Goal: Task Accomplishment & Management: Manage account settings

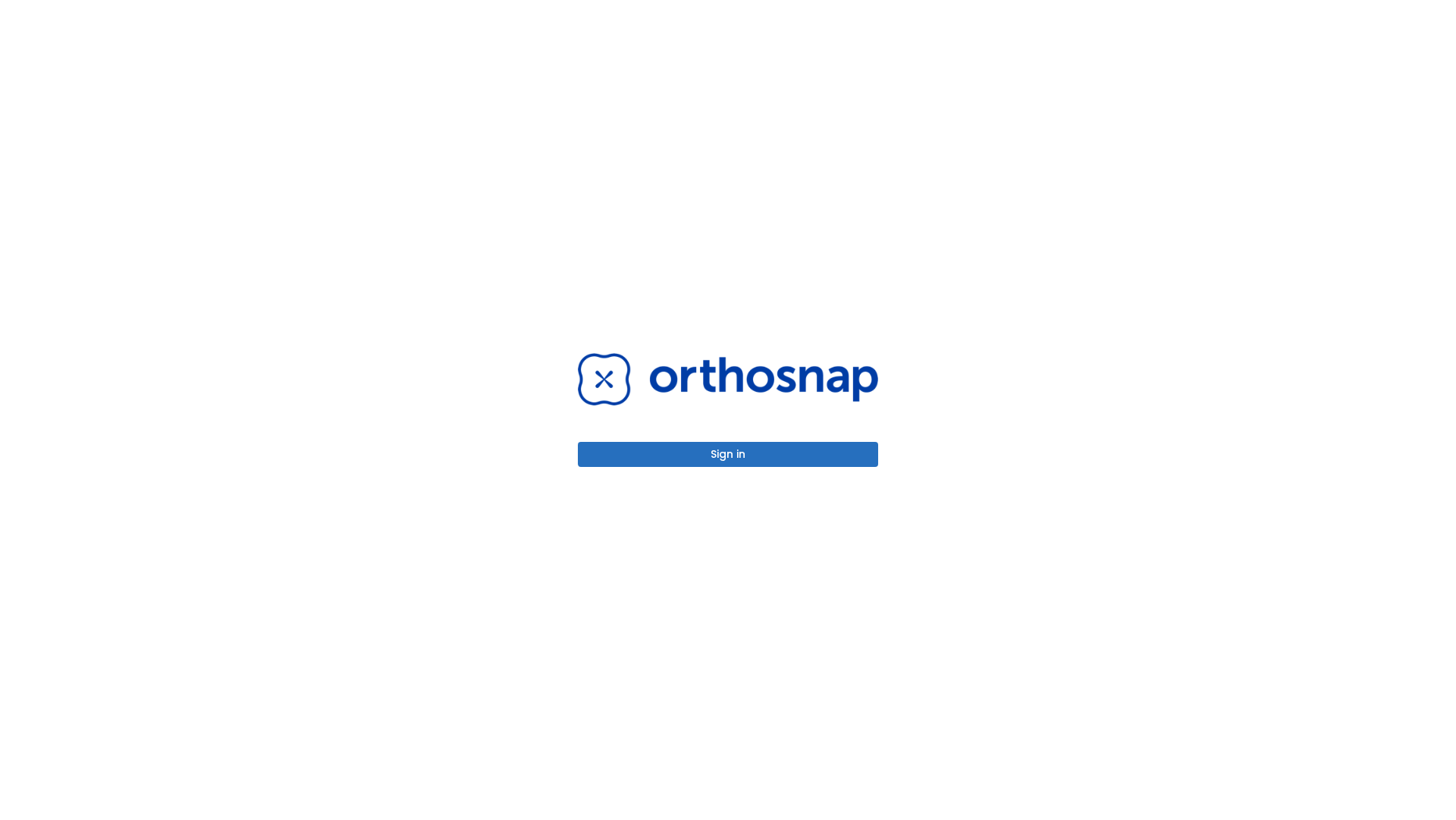
click at [728, 454] on button "Sign in" at bounding box center [728, 454] width 301 height 25
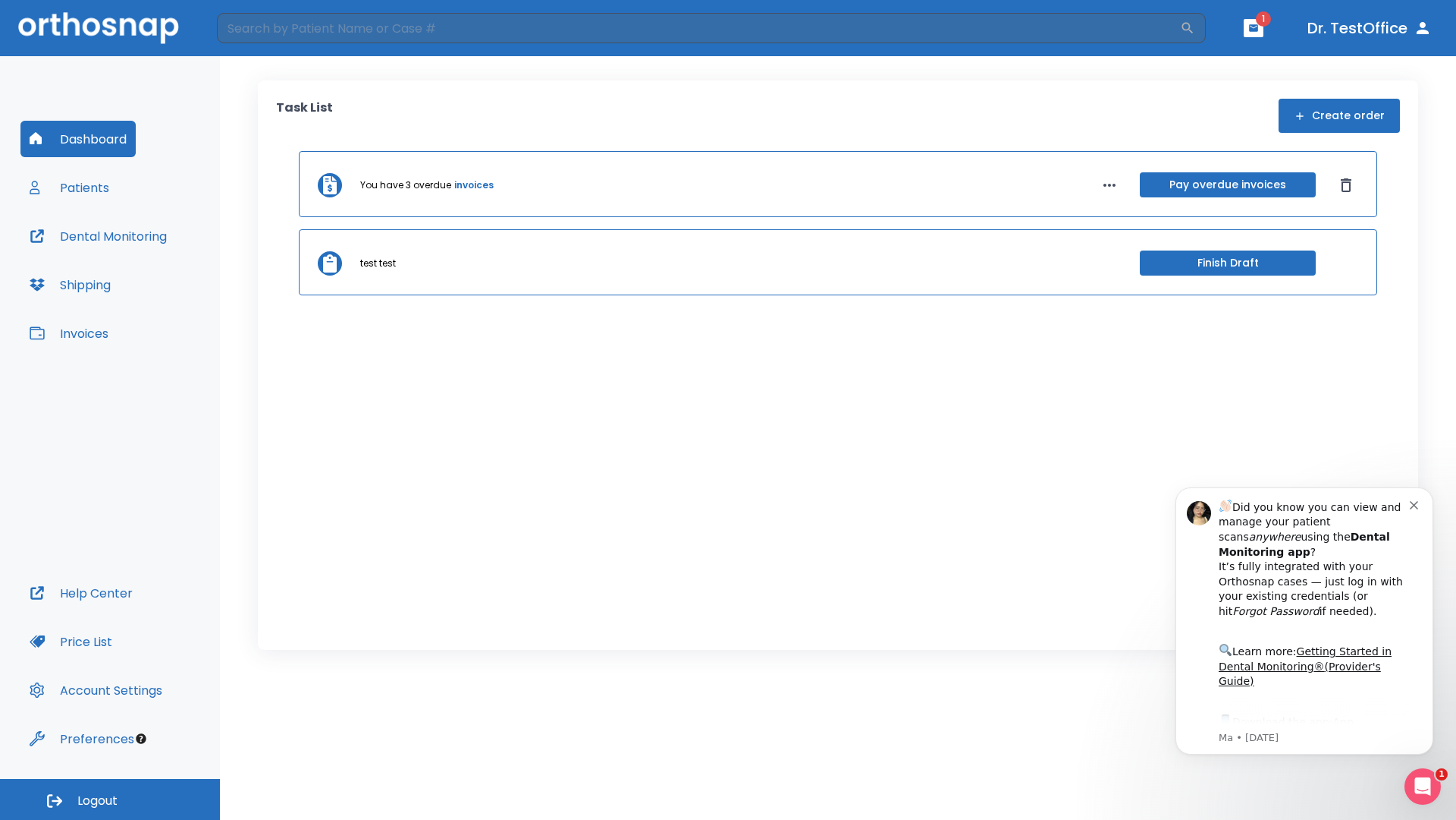
click at [110, 799] on span "Logout" at bounding box center [98, 800] width 41 height 16
